Goal: Navigation & Orientation: Find specific page/section

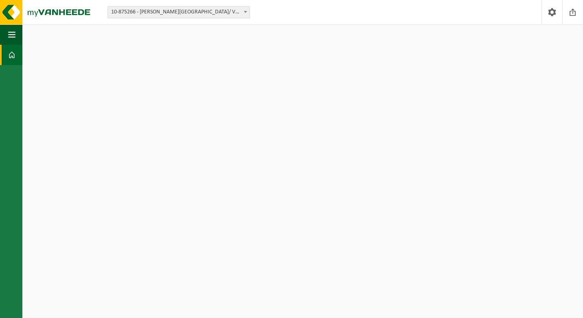
click at [127, 12] on span "10-875266 - [PERSON_NAME][GEOGRAPHIC_DATA]/ VBS HARDUYNSCHOOL - [GEOGRAPHIC_DAT…" at bounding box center [179, 12] width 142 height 11
click at [13, 53] on span at bounding box center [11, 55] width 7 height 20
